Goal: Transaction & Acquisition: Download file/media

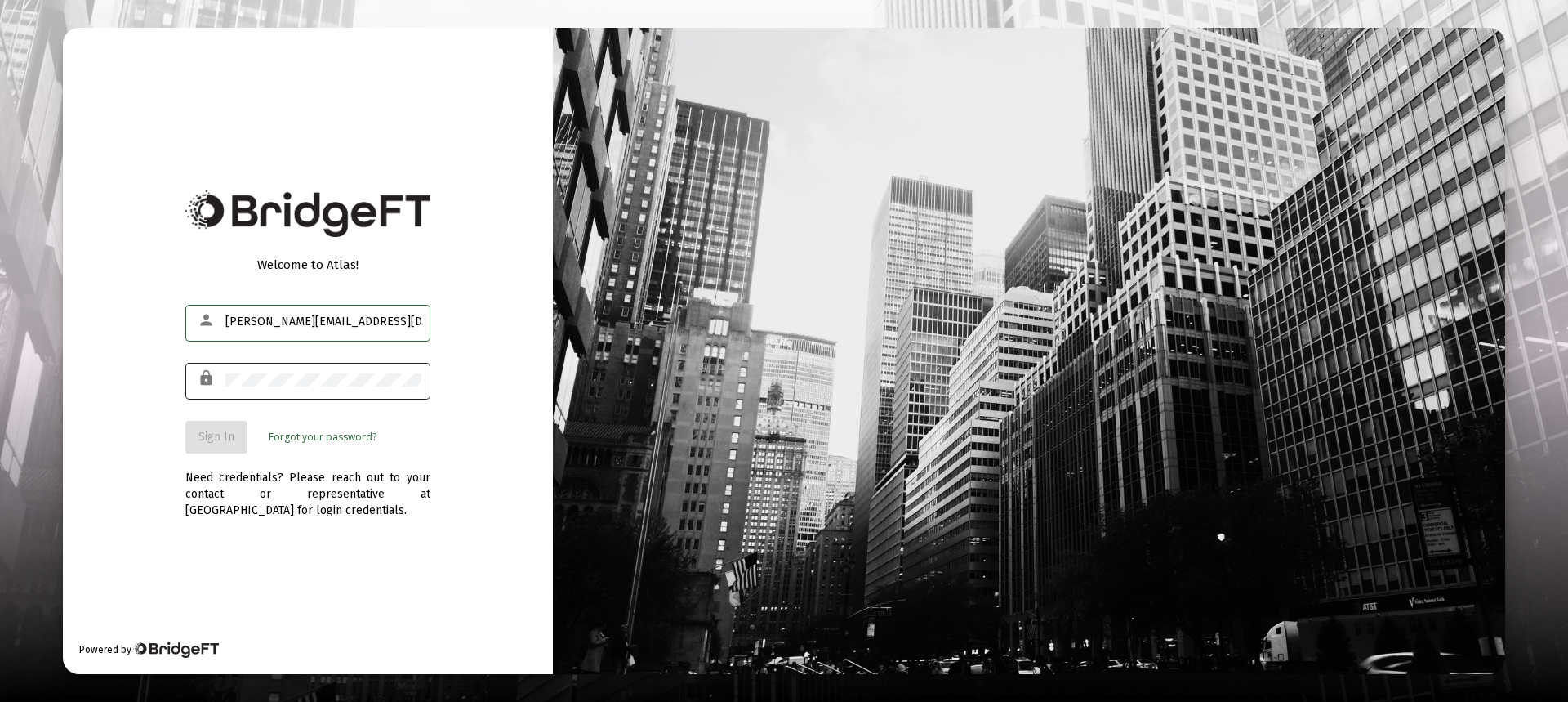
type input "[PERSON_NAME][EMAIL_ADDRESS][DOMAIN_NAME]"
click at [235, 428] on button "Sign In" at bounding box center [216, 437] width 62 height 33
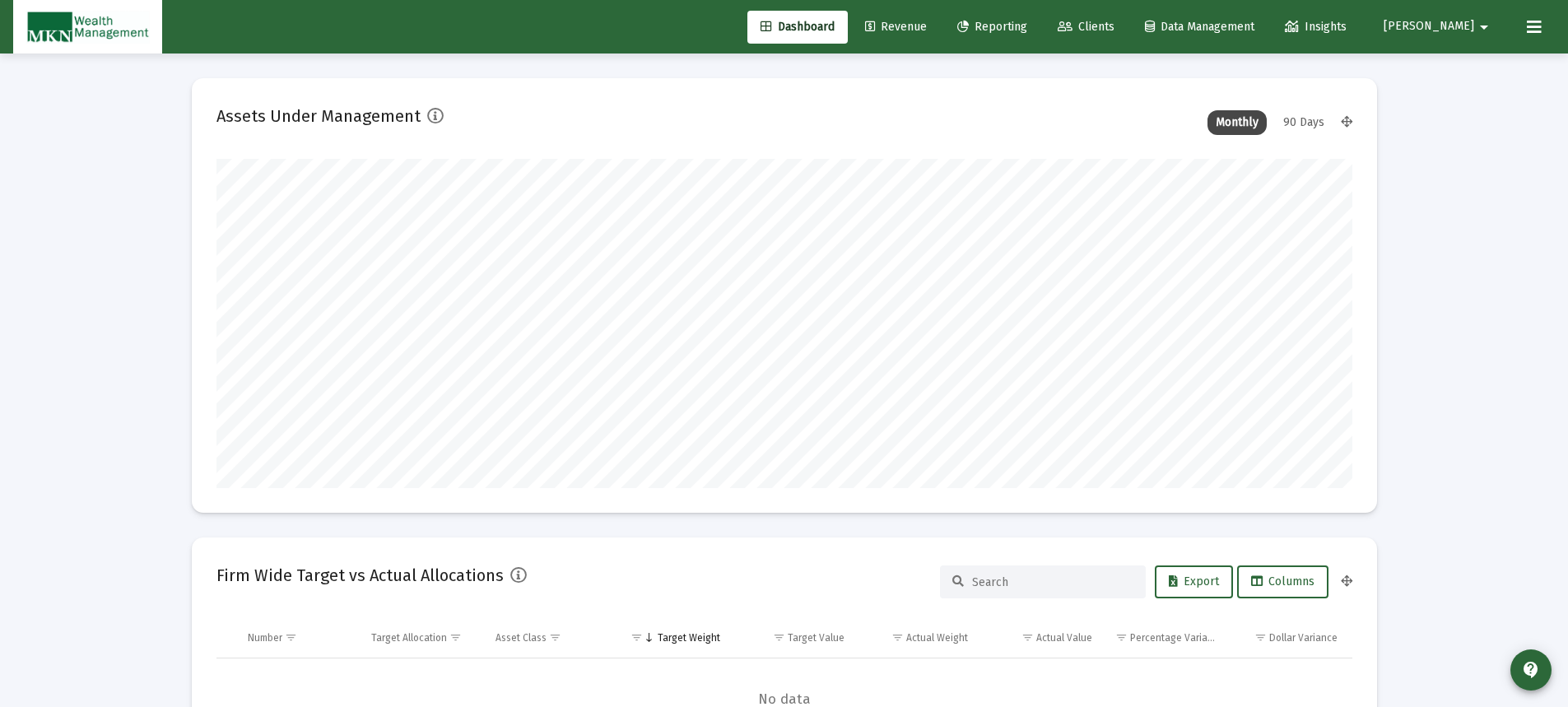
type input "[DATE]"
click at [1027, 29] on span "Reporting" at bounding box center [992, 26] width 70 height 14
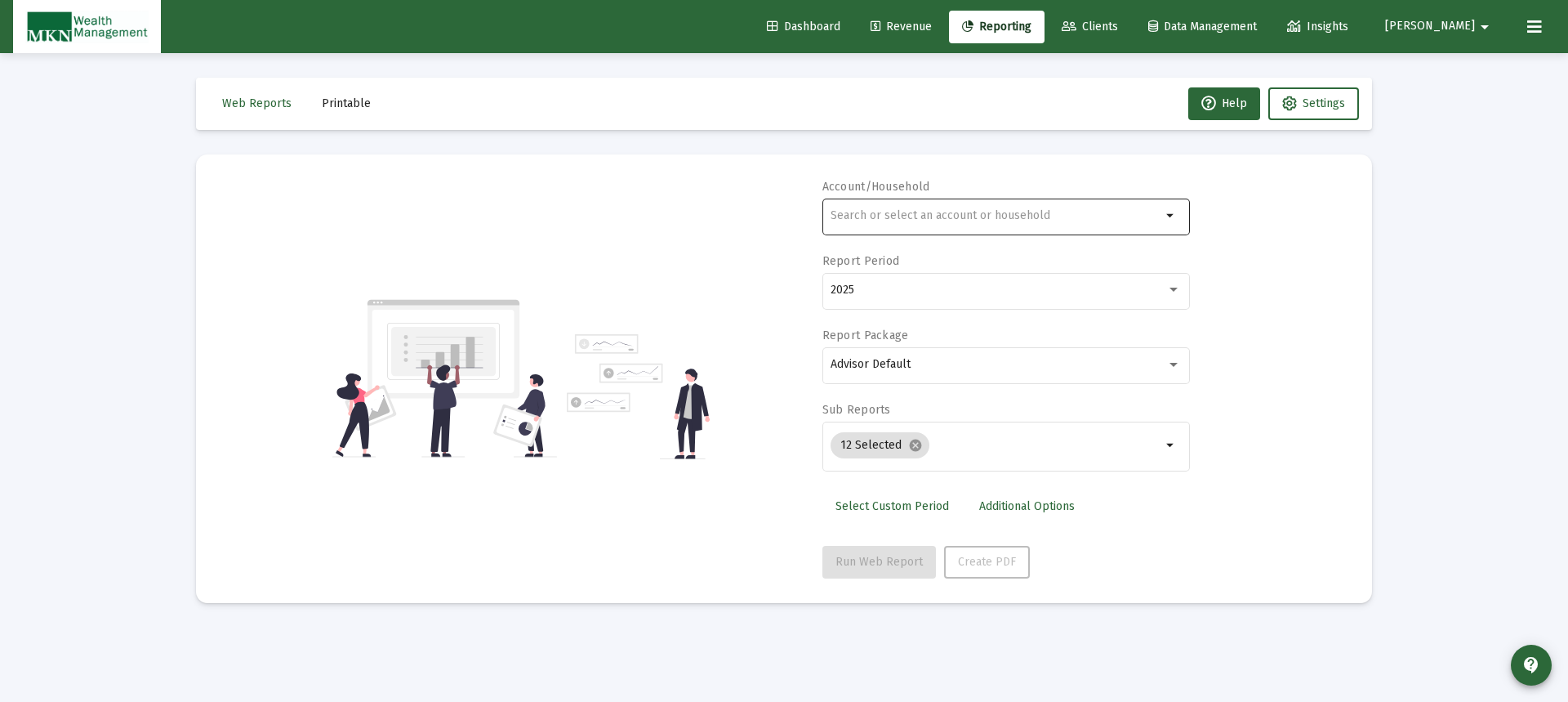
click at [1039, 216] on input "text" at bounding box center [996, 216] width 331 height 13
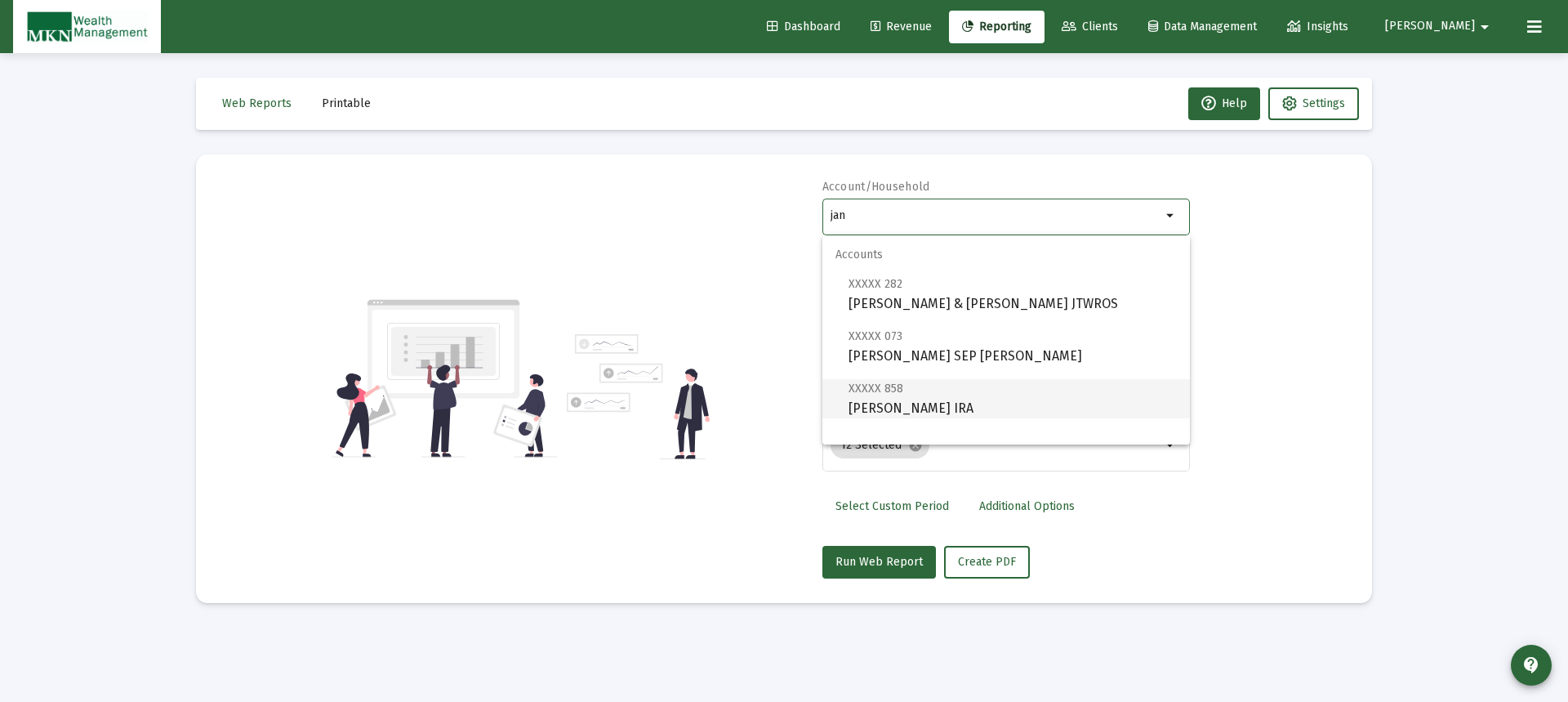
click at [955, 399] on span "XXXXX 858 [PERSON_NAME] IRA" at bounding box center [1012, 398] width 328 height 40
type input "[PERSON_NAME] IRA"
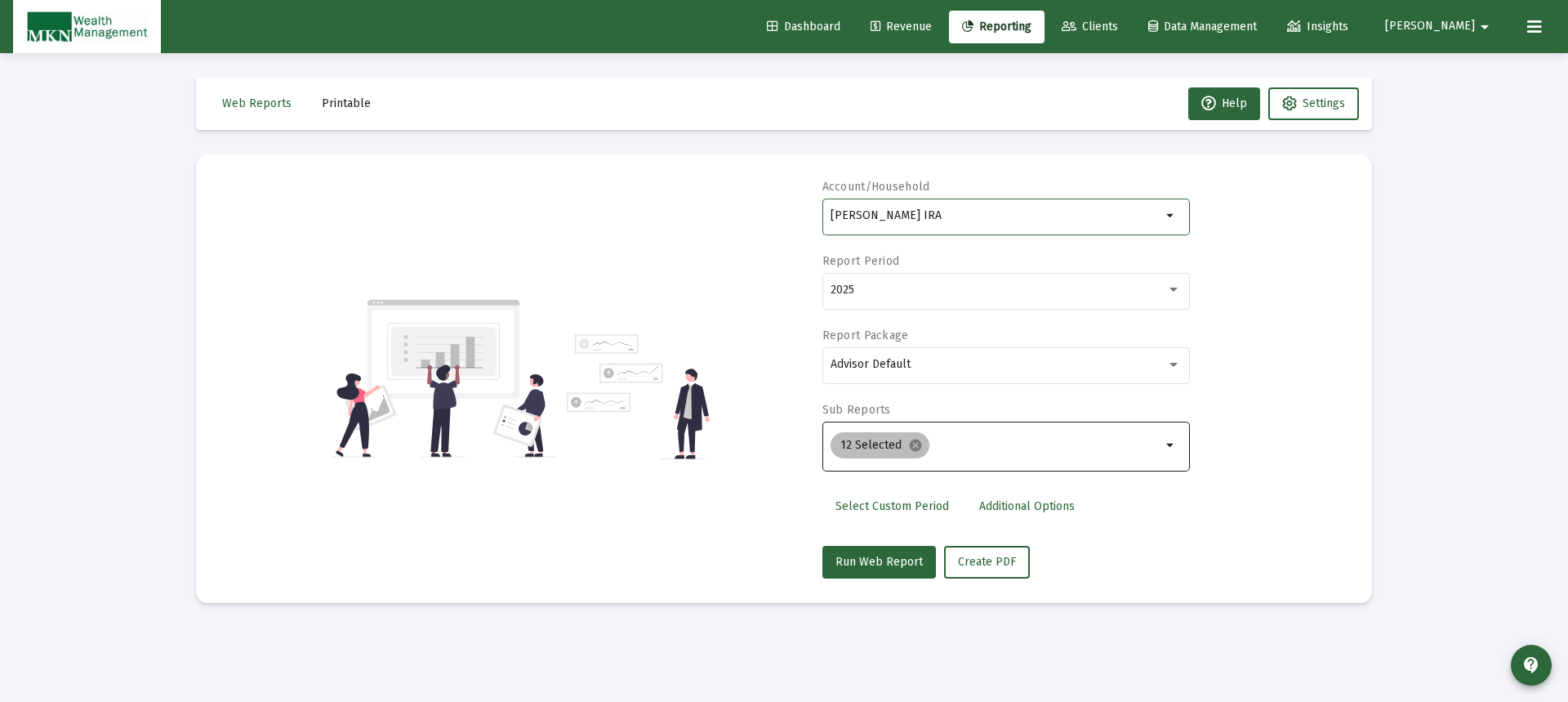
click at [914, 444] on mat-icon "cancel" at bounding box center [916, 445] width 15 height 15
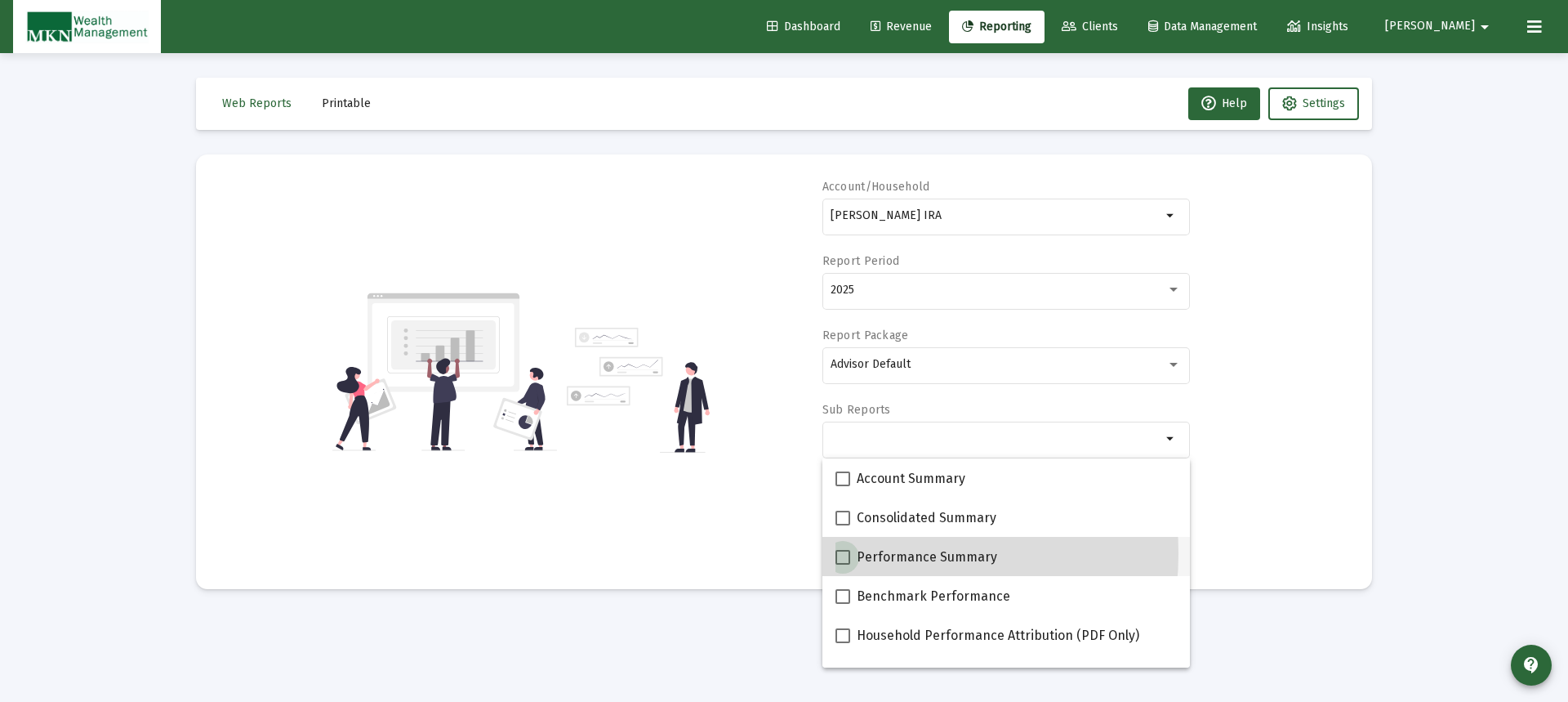
click at [846, 553] on span at bounding box center [843, 557] width 15 height 15
click at [843, 565] on input "Performance Summary" at bounding box center [842, 565] width 1 height 1
checkbox input "true"
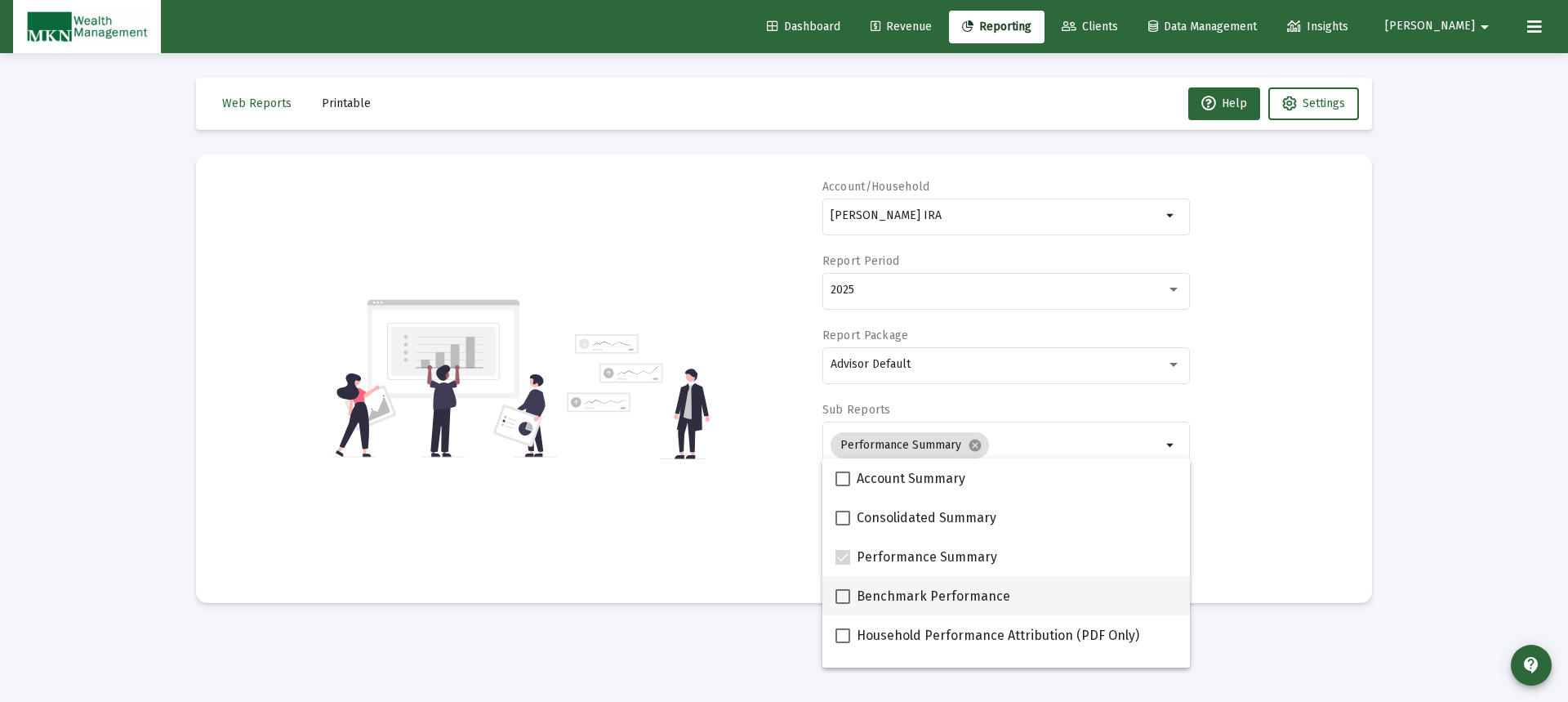
click at [848, 592] on span at bounding box center [843, 596] width 15 height 15
click at [843, 604] on input "Benchmark Performance" at bounding box center [842, 604] width 1 height 1
checkbox input "true"
click at [746, 537] on div "Account/Household [PERSON_NAME] IRA arrow_drop_down Report Period 2025 Report P…" at bounding box center [784, 378] width 1127 height 399
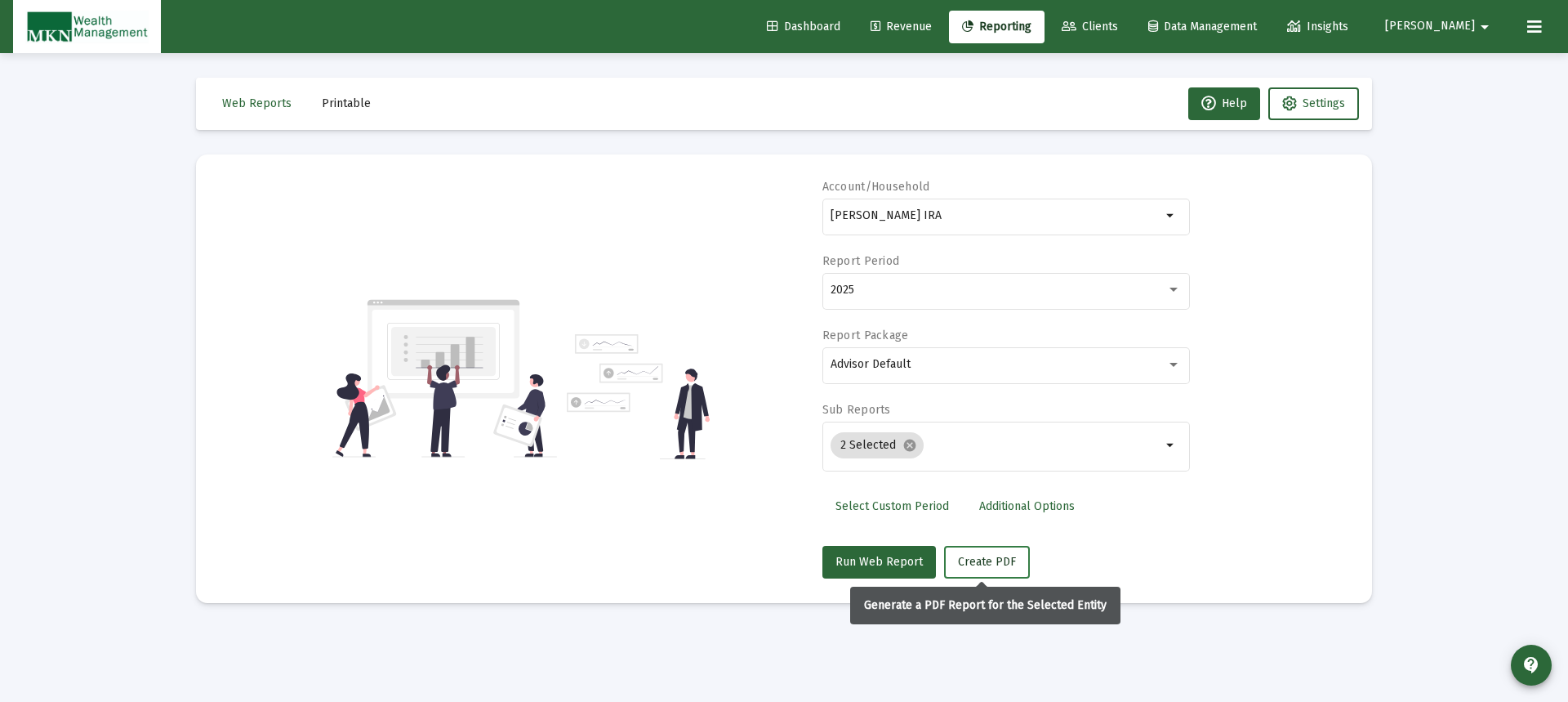
click at [968, 565] on span "Create PDF" at bounding box center [987, 561] width 58 height 14
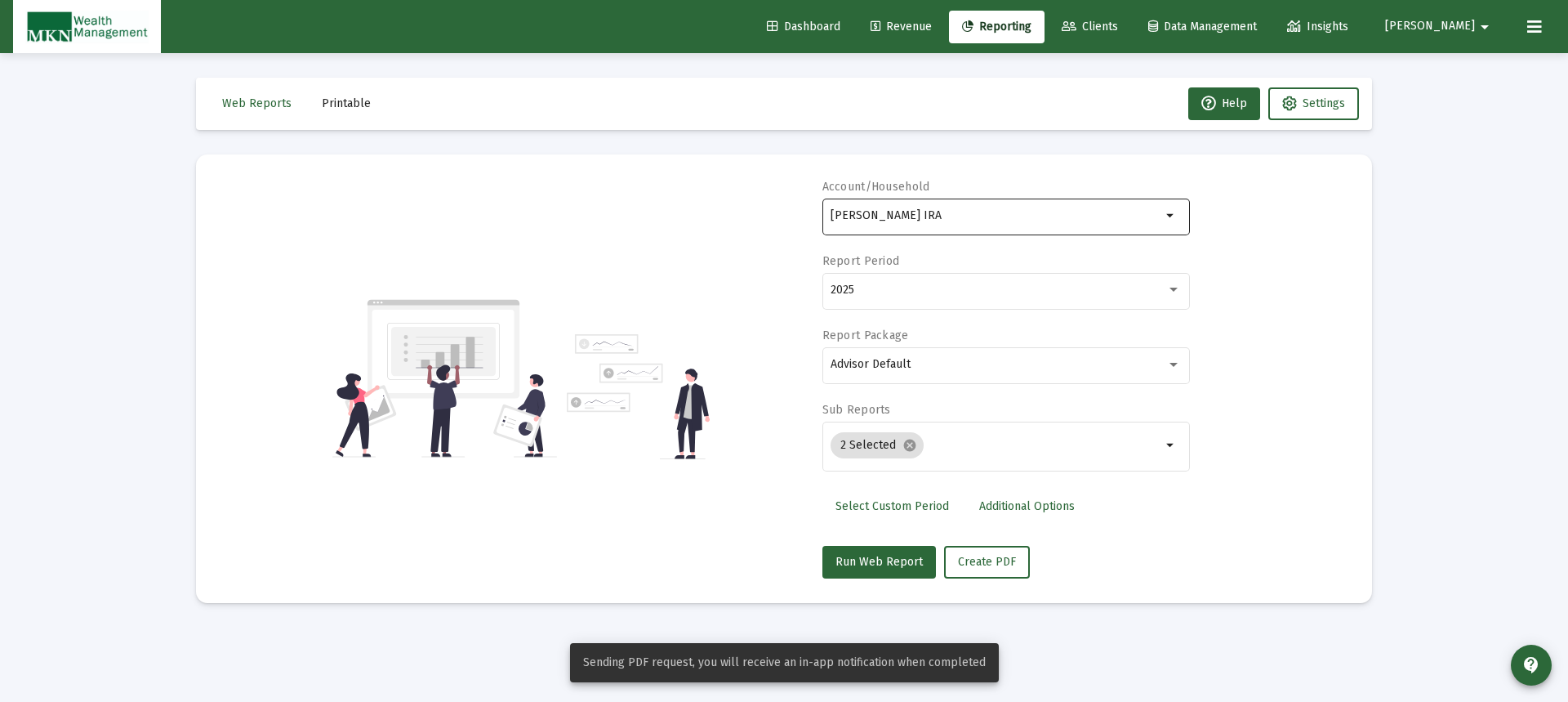
click at [991, 223] on div "[PERSON_NAME] IRA" at bounding box center [996, 215] width 331 height 40
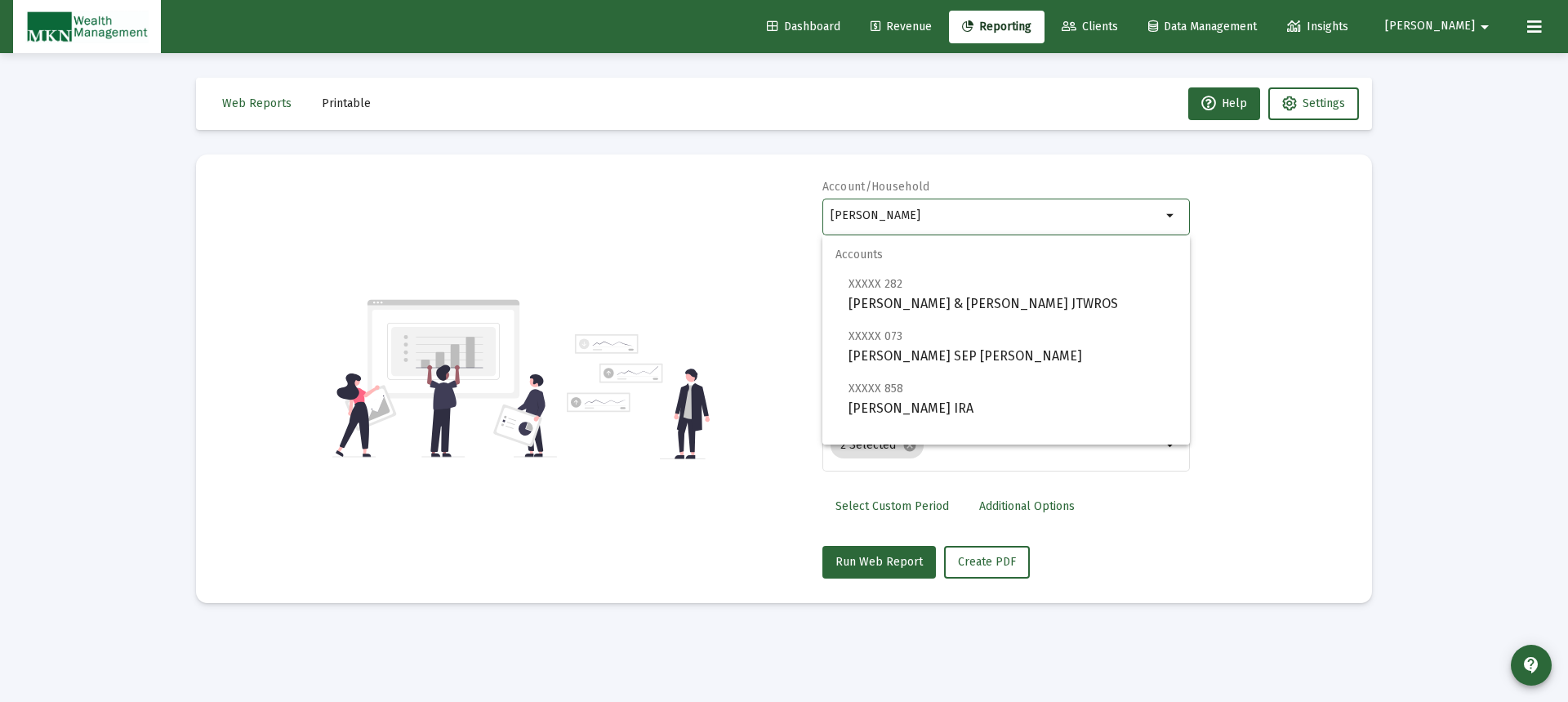
type input "J"
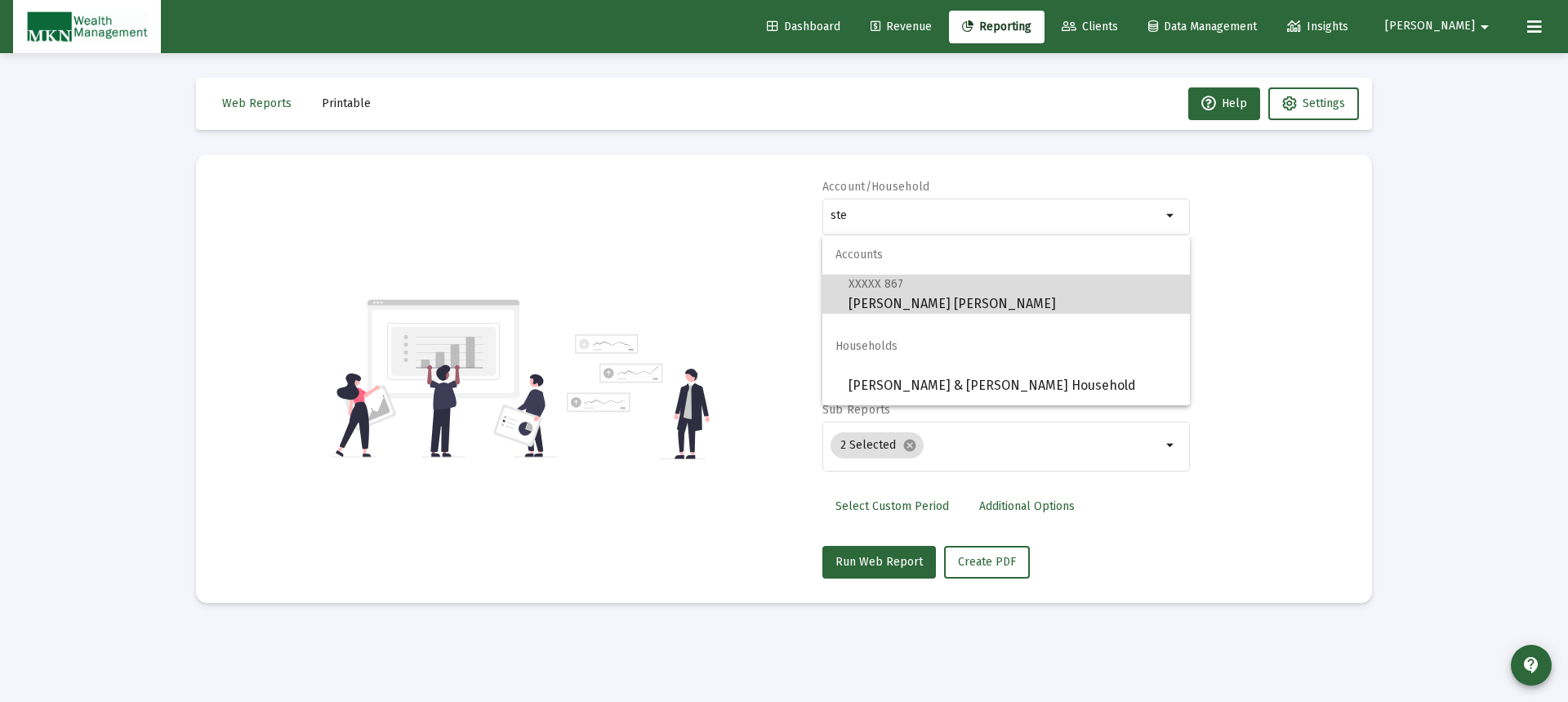
click at [929, 297] on span "XXXXX 867 [PERSON_NAME] [PERSON_NAME]" at bounding box center [1012, 294] width 328 height 40
type input "[PERSON_NAME] [PERSON_NAME]"
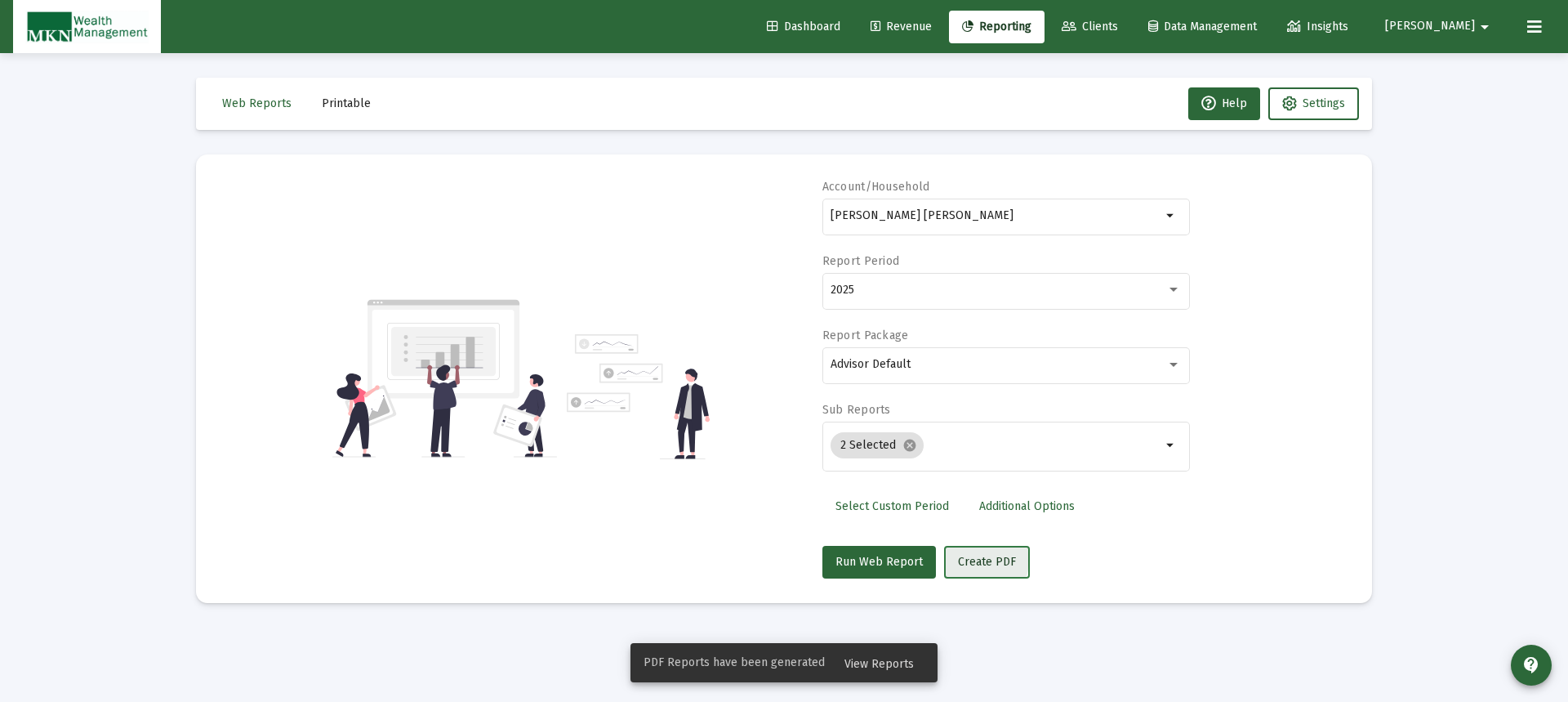
click at [973, 560] on span "Create PDF" at bounding box center [987, 561] width 58 height 14
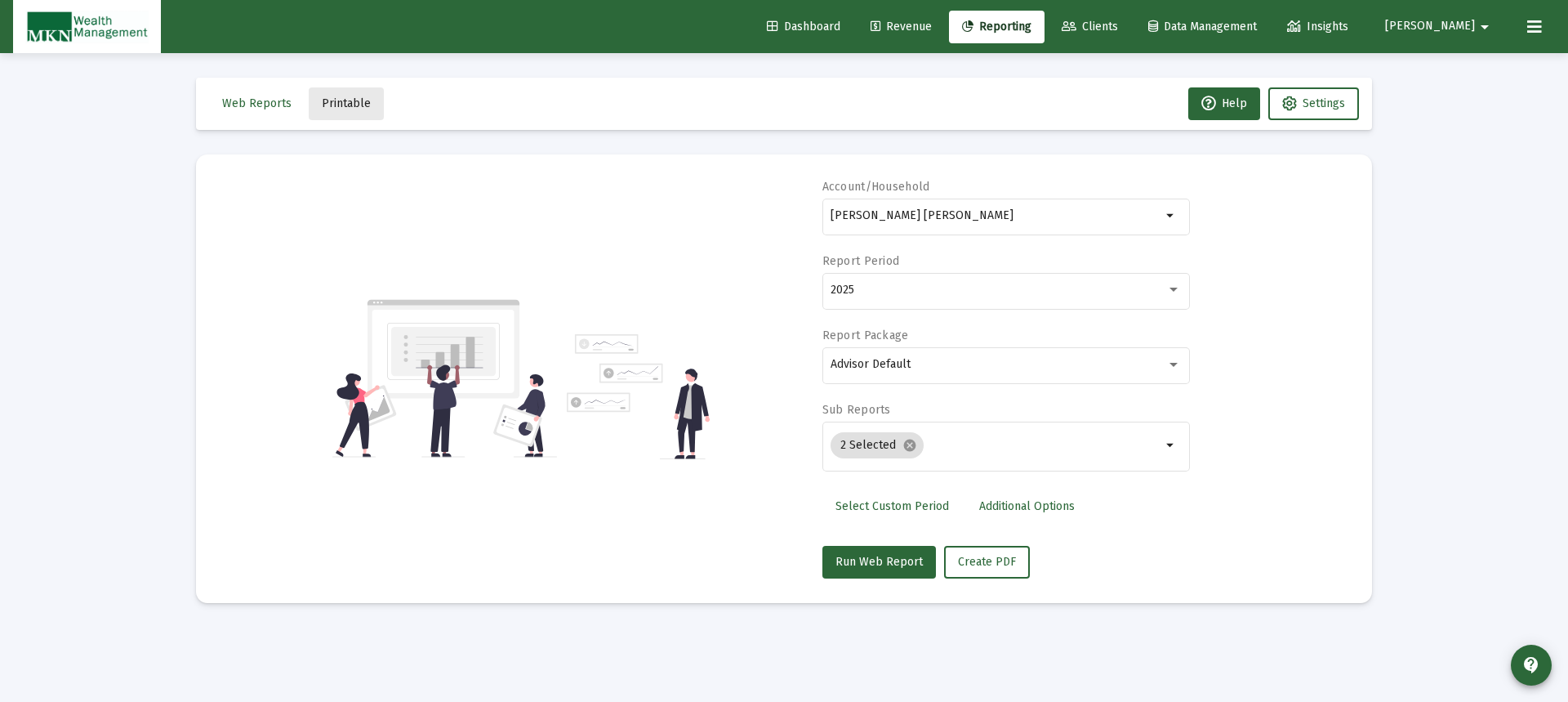
click at [349, 106] on span "Printable" at bounding box center [346, 103] width 49 height 14
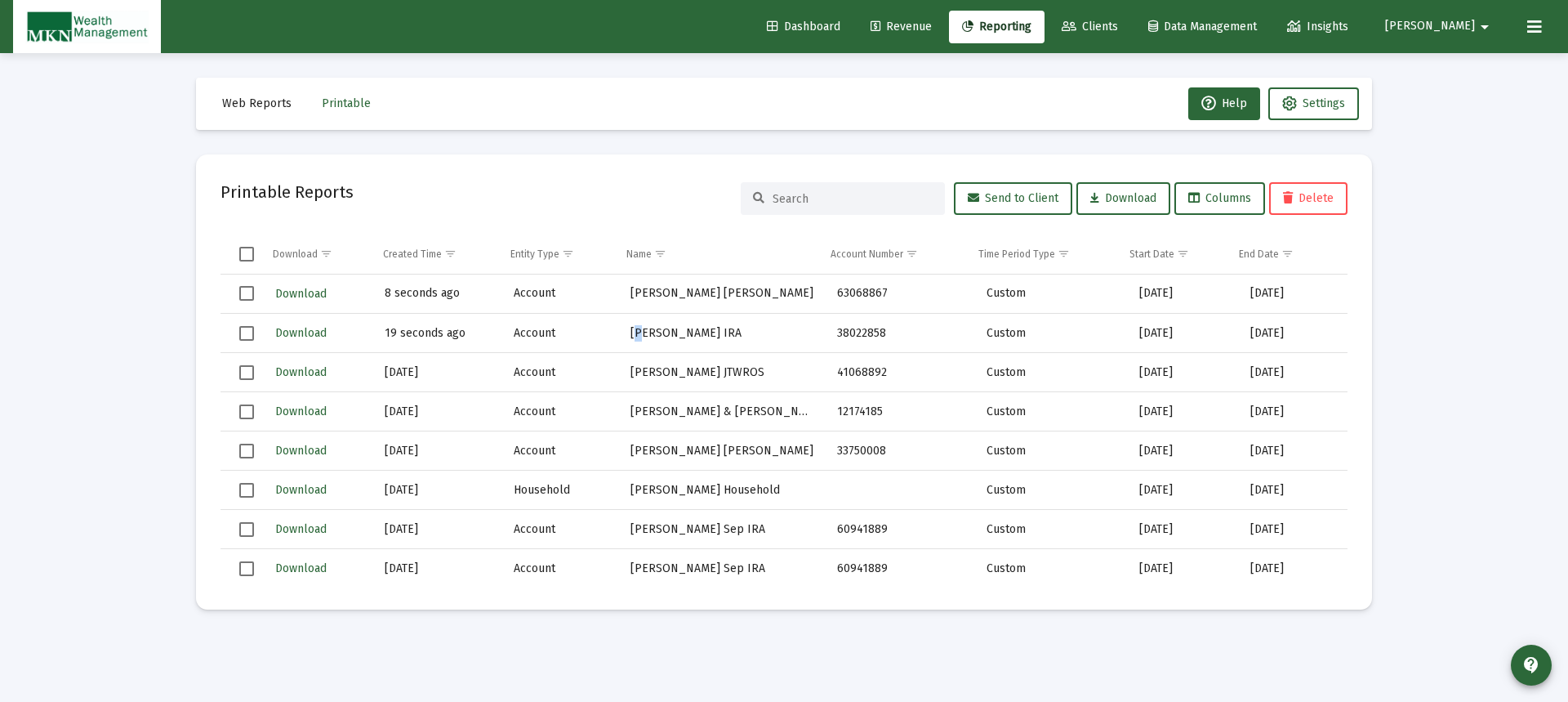
click at [633, 329] on td "[PERSON_NAME] IRA" at bounding box center [721, 334] width 207 height 39
click at [311, 334] on span "Download" at bounding box center [301, 333] width 51 height 14
click at [308, 294] on span "Download" at bounding box center [301, 294] width 51 height 14
